Goal: Task Accomplishment & Management: Manage account settings

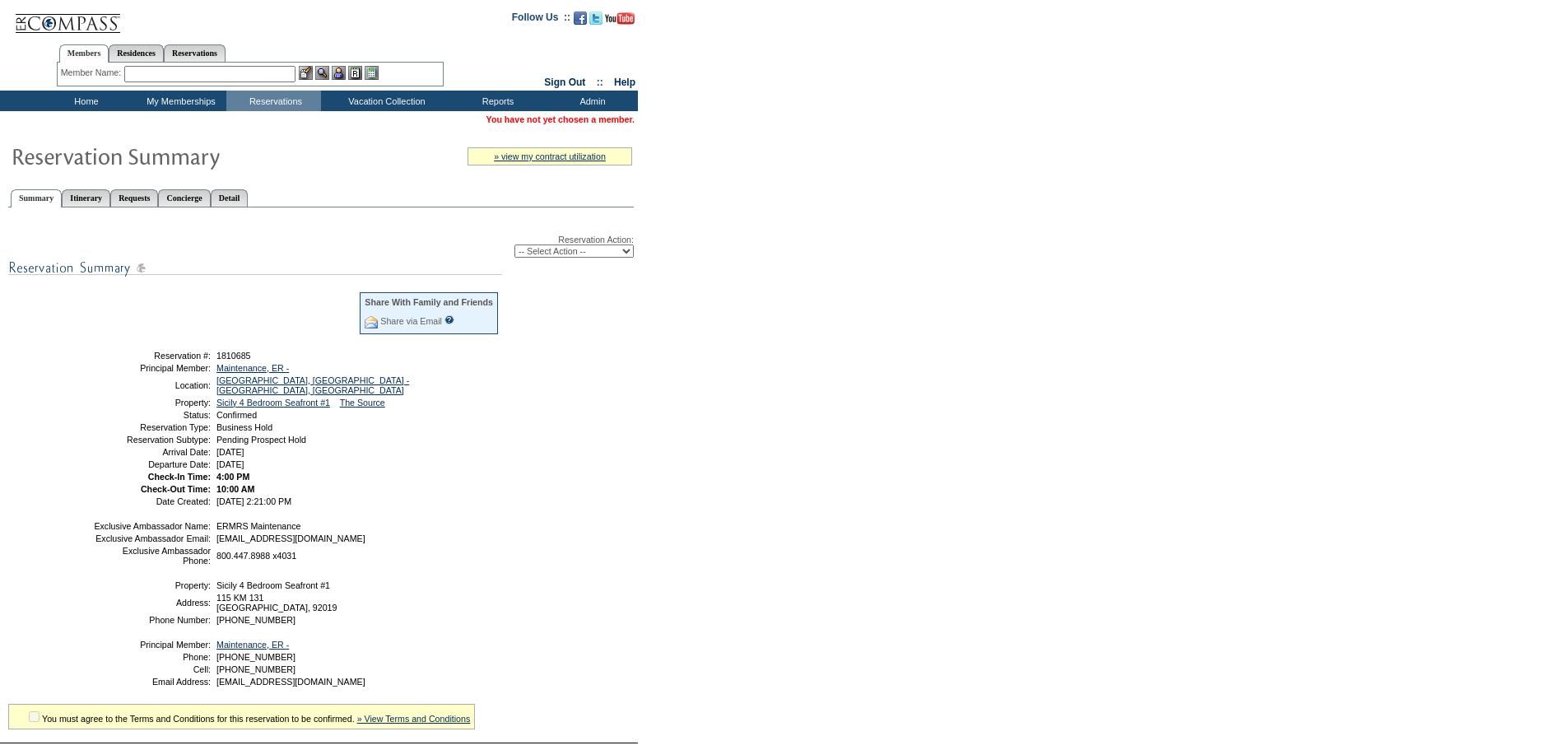
click at [578, 256] on select "-- Select Action -- Modify Reservation Dates Modify Reservation Cost Modify Occ…" at bounding box center [574, 251] width 119 height 13
select select "CancelRes"
click at [515, 247] on select "-- Select Action -- Modify Reservation Dates Modify Reservation Cost Modify Occ…" at bounding box center [574, 251] width 119 height 13
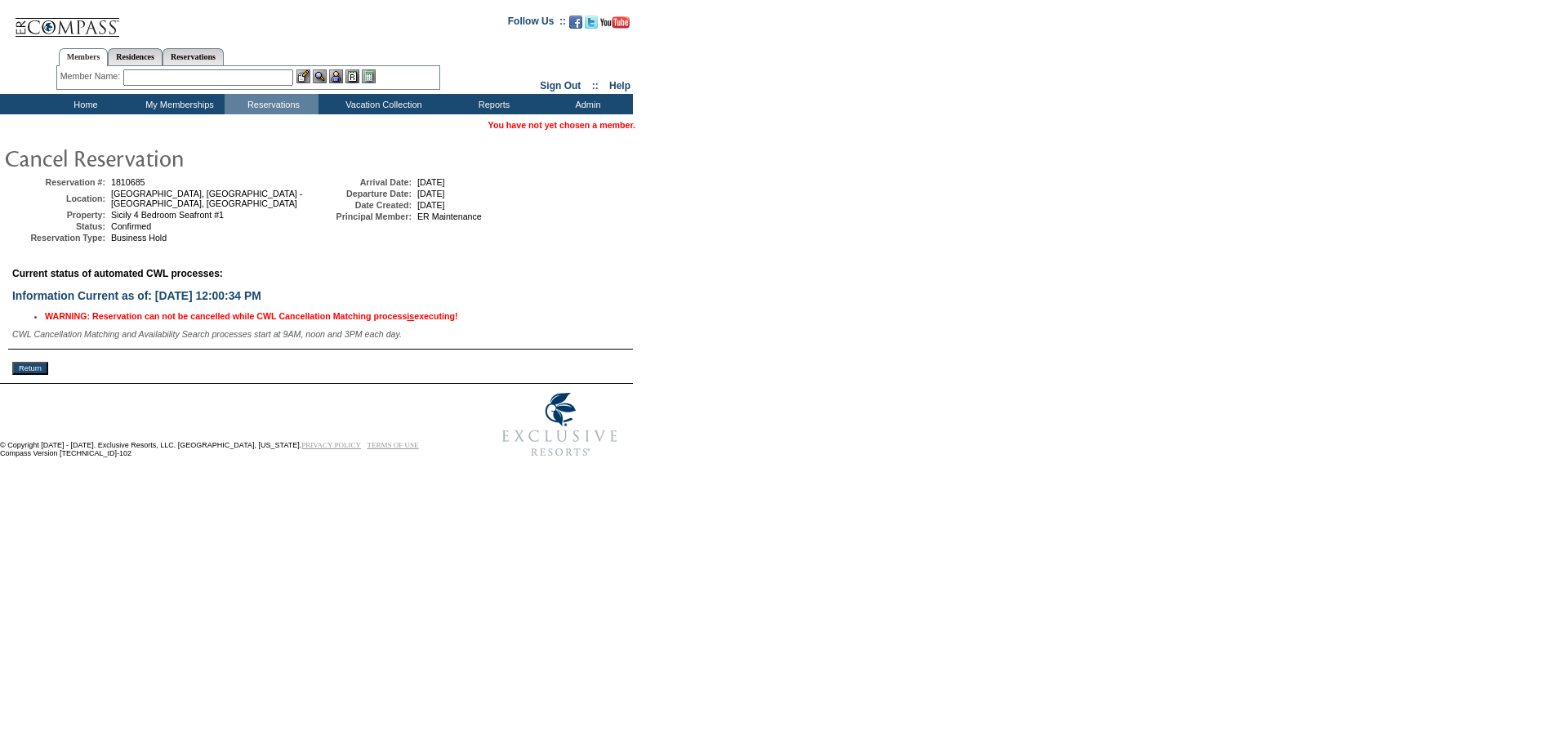
click at [36, 369] on input "Return" at bounding box center [30, 368] width 36 height 13
